Goal: Obtain resource: Obtain resource

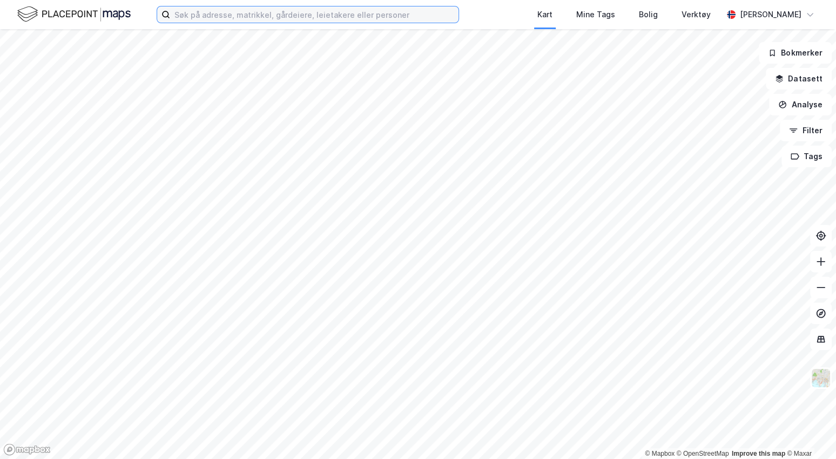
click at [269, 23] on label at bounding box center [308, 14] width 302 height 17
click at [269, 23] on input at bounding box center [314, 14] width 288 height 16
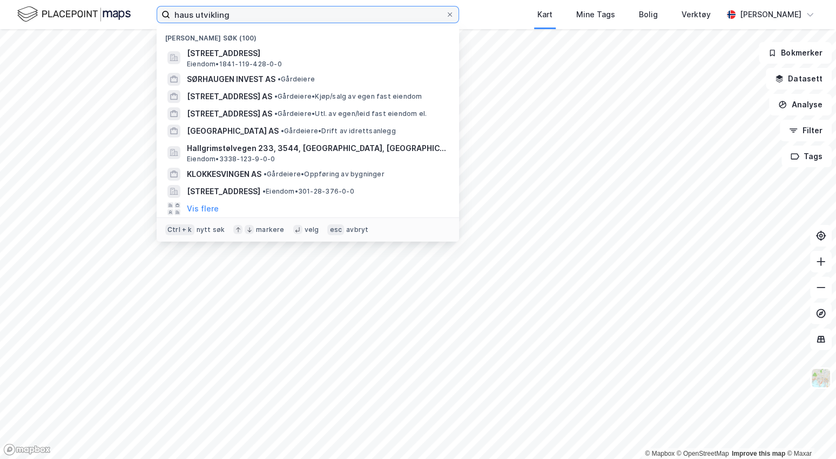
type input "haus utvikling"
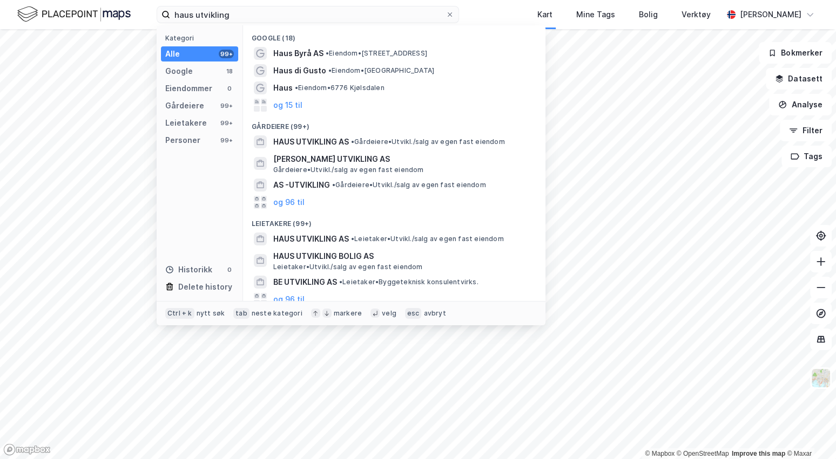
click at [333, 142] on span "HAUS UTVIKLING AS" at bounding box center [311, 141] width 76 height 13
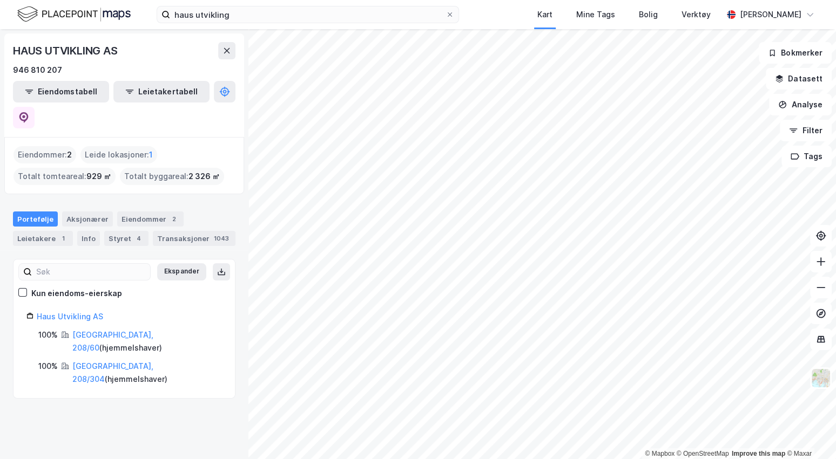
click at [113, 330] on link "[GEOGRAPHIC_DATA], 208/60" at bounding box center [112, 341] width 81 height 22
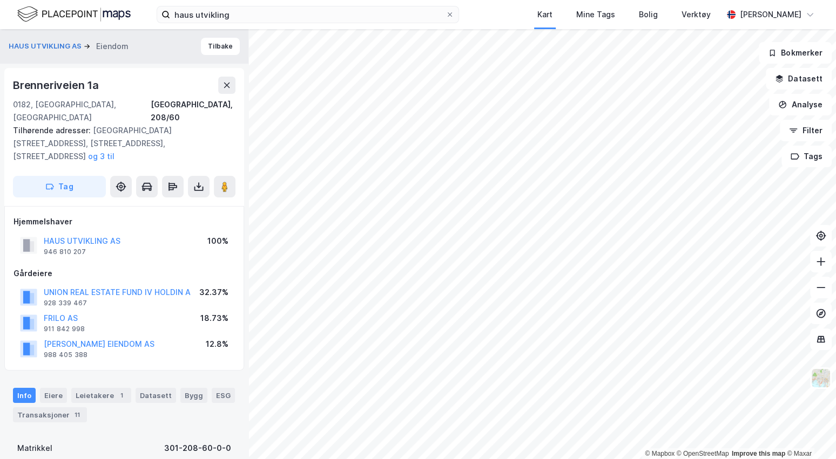
click at [201, 186] on icon at bounding box center [198, 188] width 9 height 4
click at [175, 204] on div "Last ned grunnbok" at bounding box center [145, 208] width 63 height 9
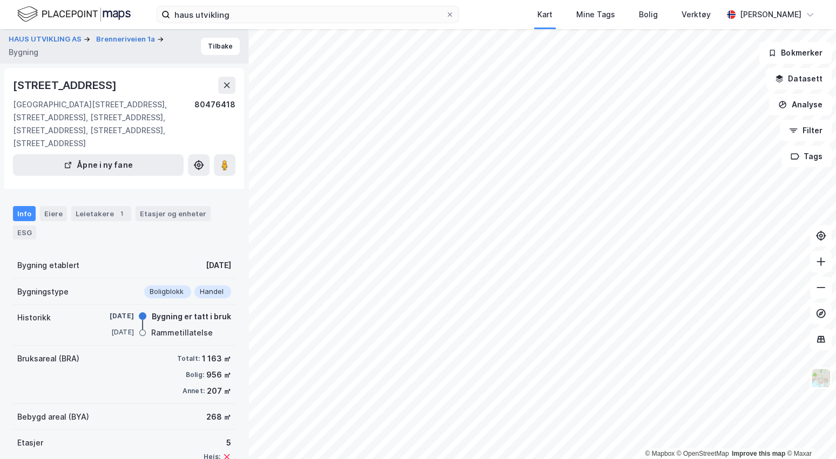
click at [223, 82] on icon at bounding box center [226, 85] width 9 height 9
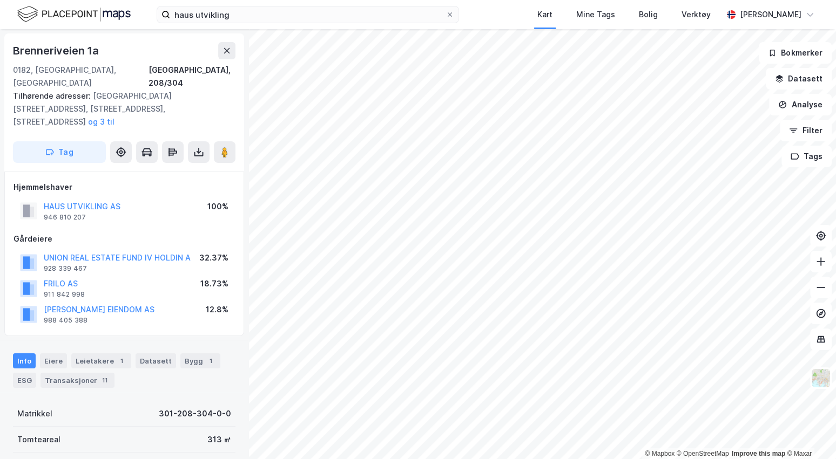
click at [201, 147] on icon at bounding box center [198, 152] width 11 height 11
click at [191, 165] on div "Last ned grunnbok" at bounding box center [151, 173] width 115 height 17
